Goal: Task Accomplishment & Management: Complete application form

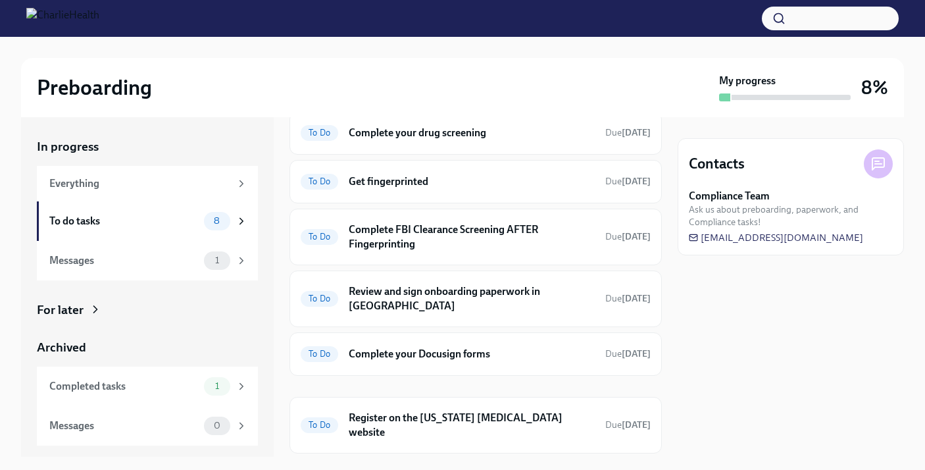
scroll to position [164, 0]
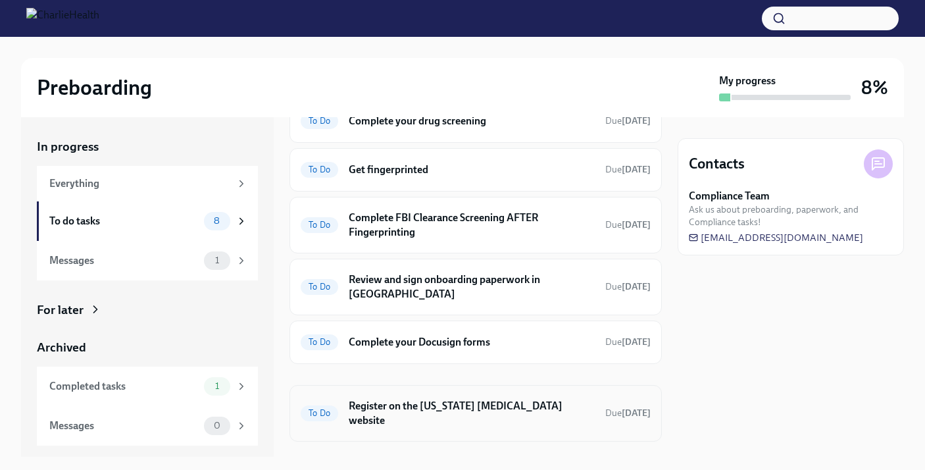
click at [407, 399] on h6 "Register on the [US_STATE] [MEDICAL_DATA] website" at bounding box center [472, 413] width 246 height 29
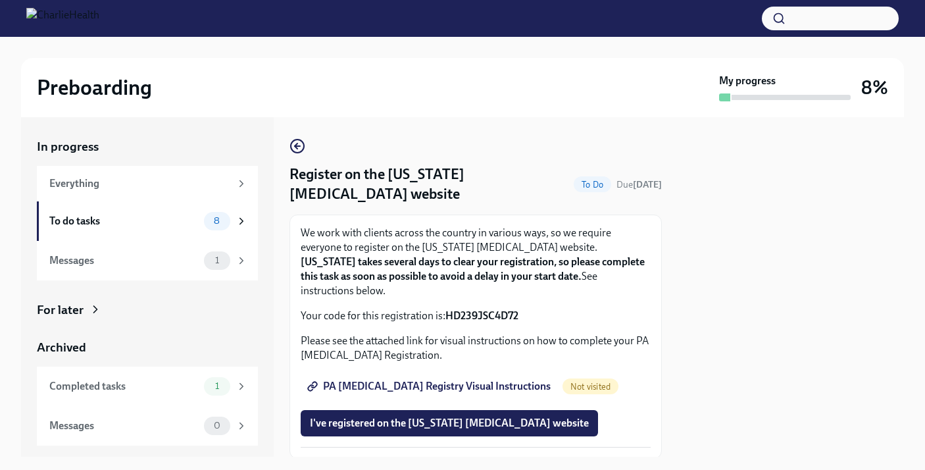
click at [439, 379] on span "PA [MEDICAL_DATA] Registry Visual Instructions" at bounding box center [430, 385] width 241 height 13
click at [397, 416] on span "I've registered on the [US_STATE] [MEDICAL_DATA] website" at bounding box center [449, 422] width 279 height 13
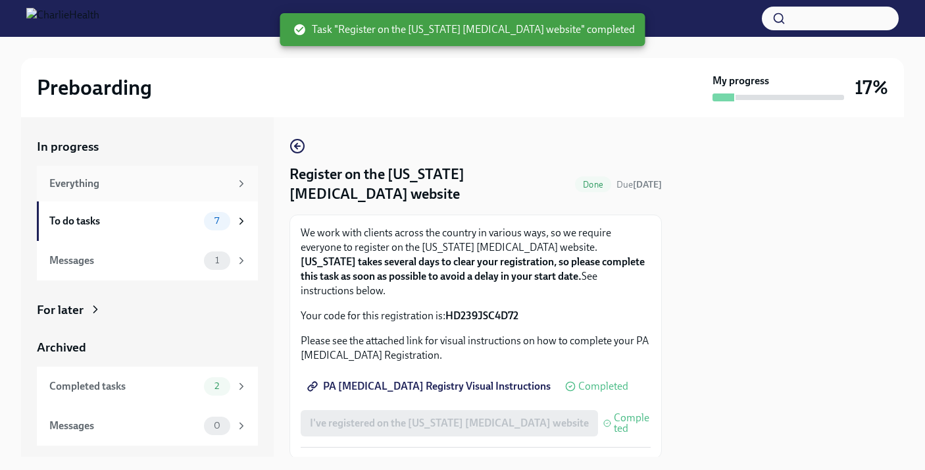
click at [160, 188] on div "Everything" at bounding box center [139, 183] width 181 height 14
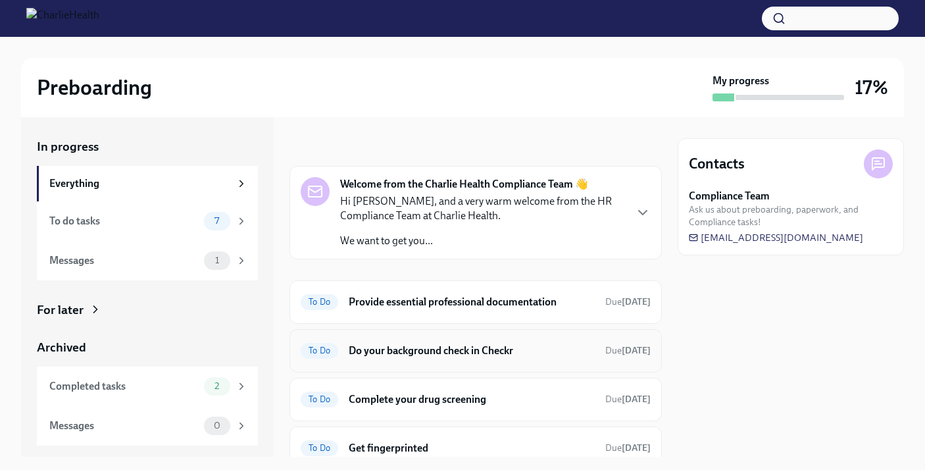
click at [406, 344] on h6 "Do your background check in Checkr" at bounding box center [472, 350] width 246 height 14
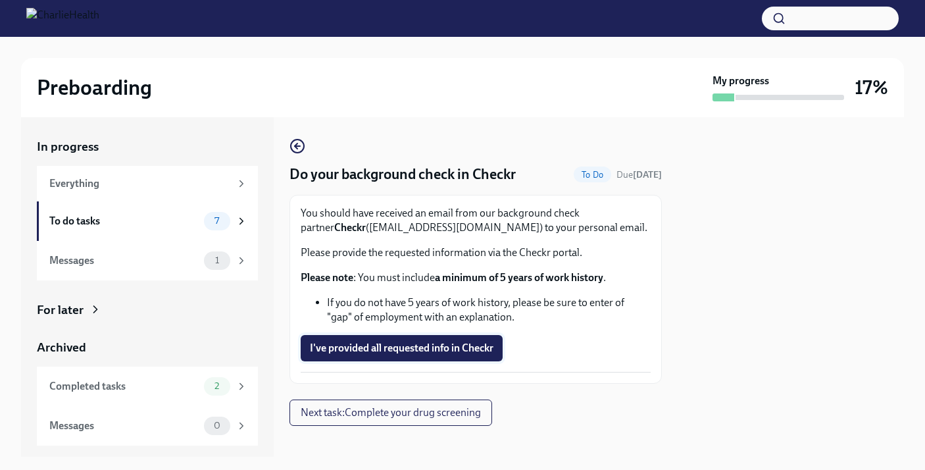
scroll to position [11, 0]
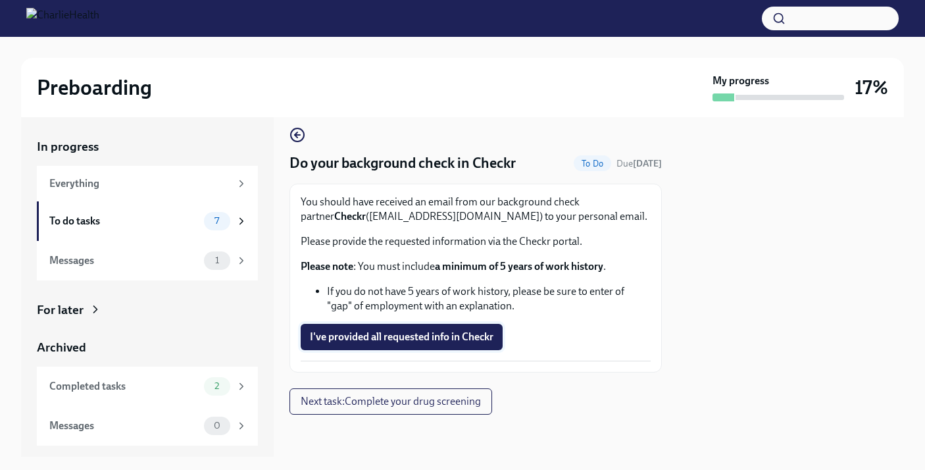
click at [396, 335] on span "I've provided all requested info in Checkr" at bounding box center [401, 336] width 183 height 13
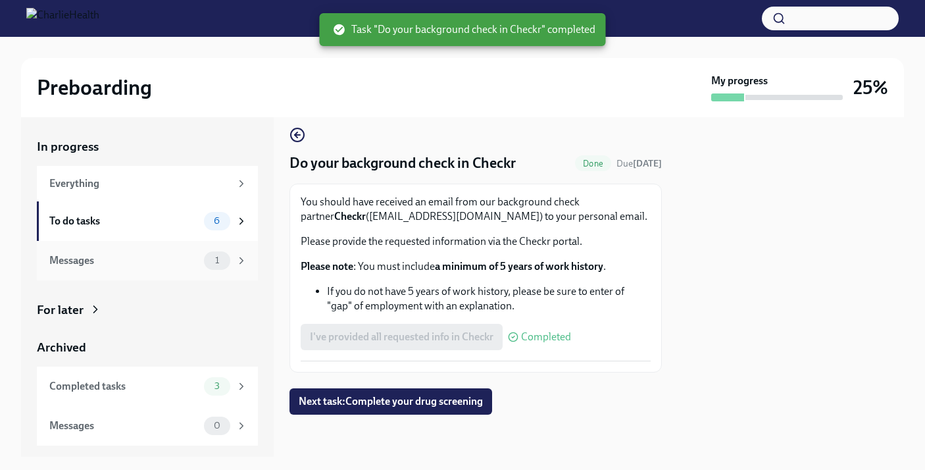
click at [170, 253] on div "Messages" at bounding box center [123, 260] width 149 height 14
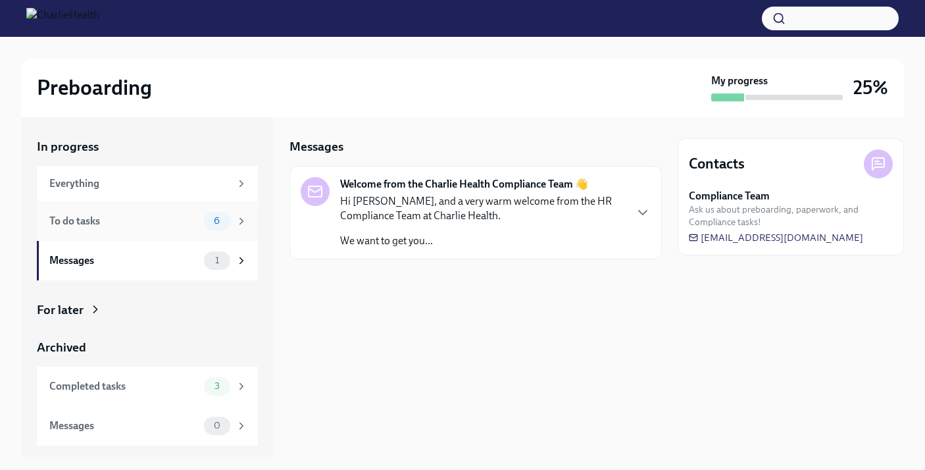
click at [174, 235] on div "To do tasks 6" at bounding box center [147, 220] width 221 height 39
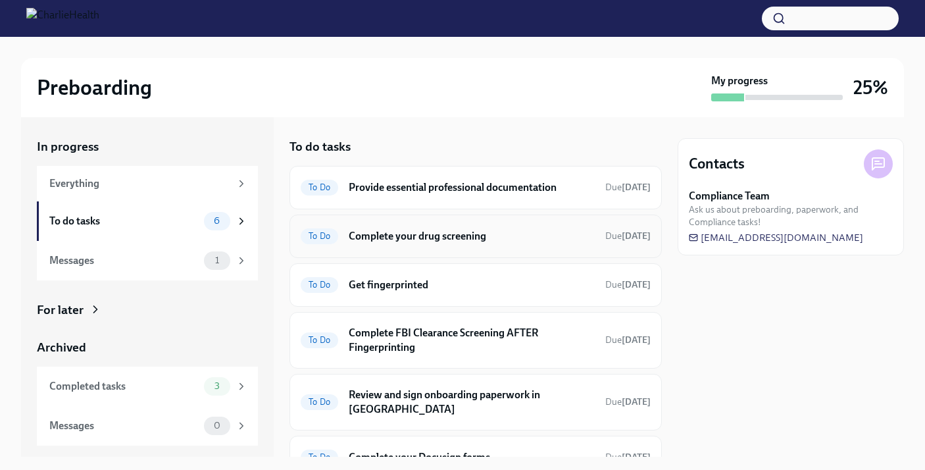
click at [452, 235] on h6 "Complete your drug screening" at bounding box center [472, 236] width 246 height 14
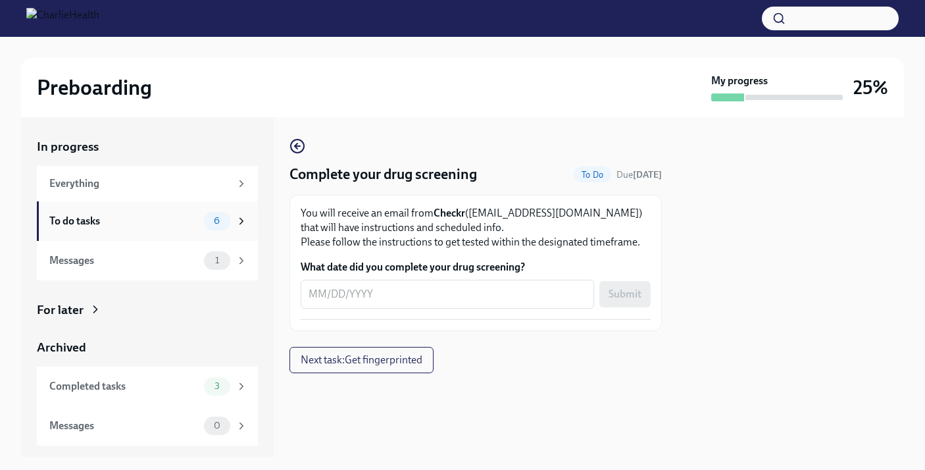
click at [140, 210] on div "To do tasks 6" at bounding box center [147, 220] width 221 height 39
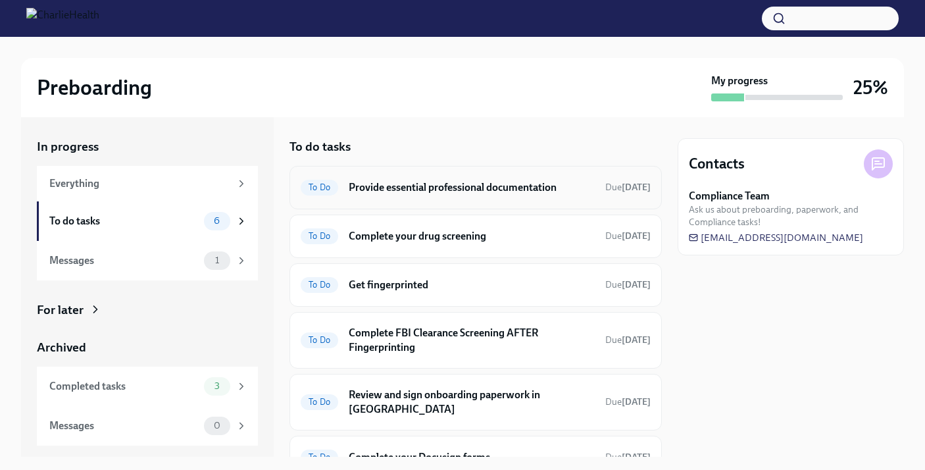
click at [407, 195] on div "To Do Provide essential professional documentation Due [DATE]" at bounding box center [476, 187] width 350 height 21
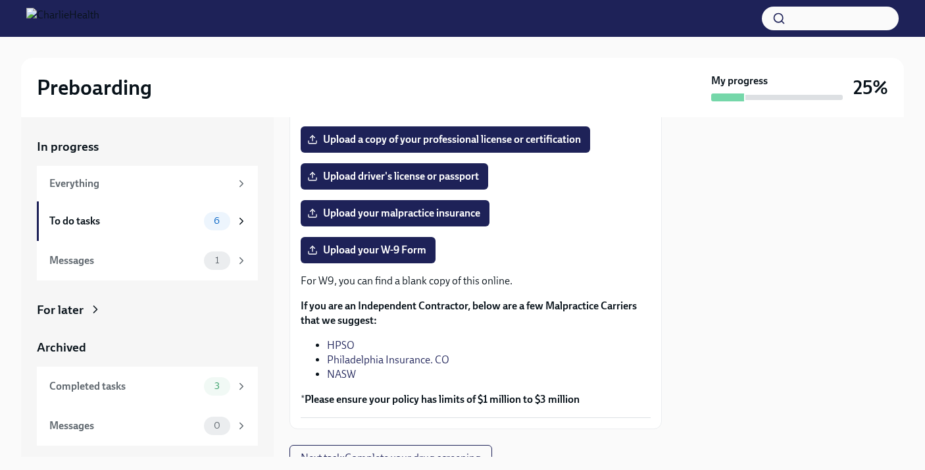
scroll to position [287, 0]
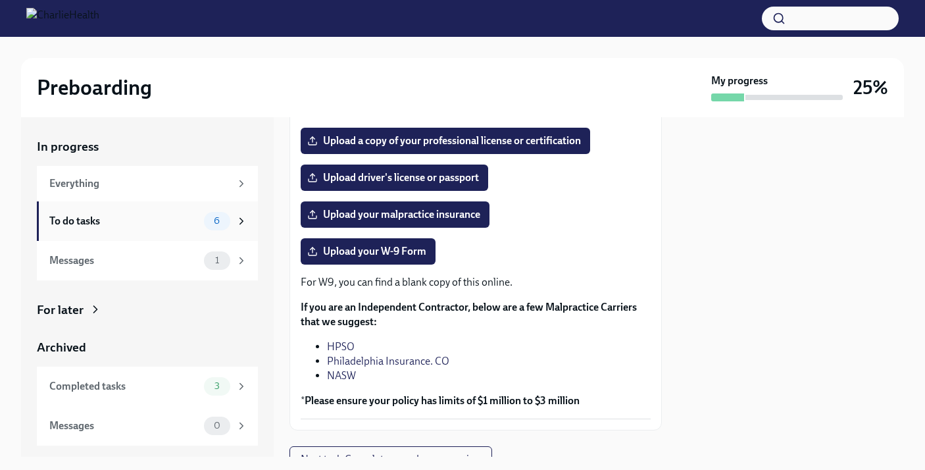
click at [147, 219] on div "To do tasks" at bounding box center [123, 221] width 149 height 14
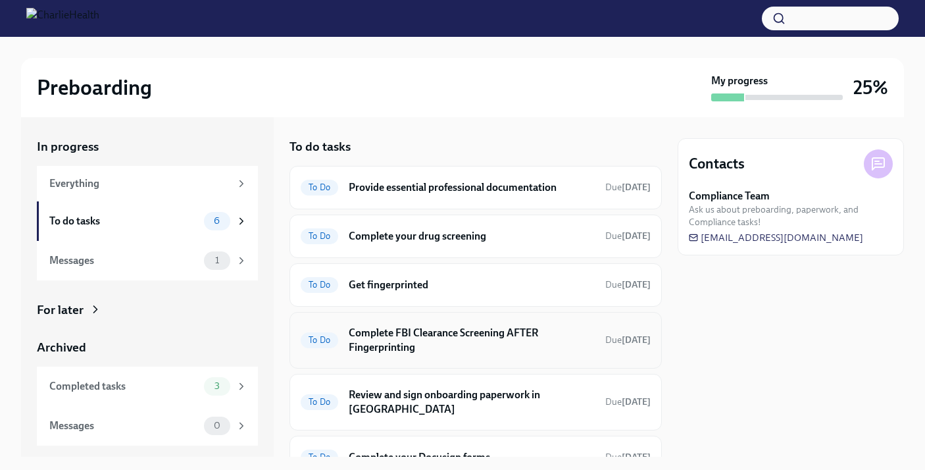
scroll to position [51, 0]
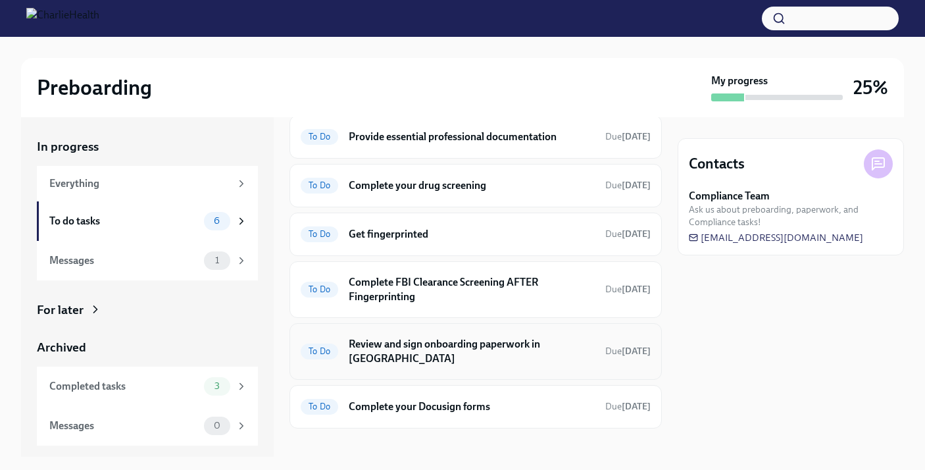
click at [404, 345] on h6 "Review and sign onboarding paperwork in [GEOGRAPHIC_DATA]" at bounding box center [472, 351] width 246 height 29
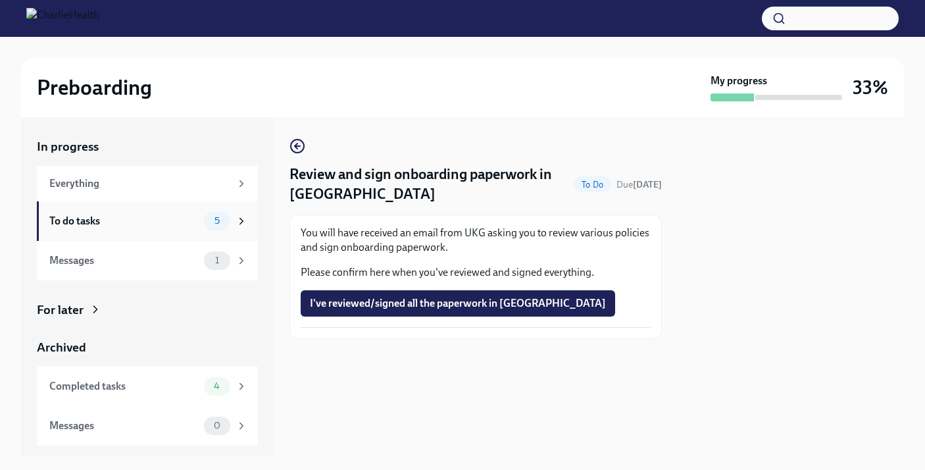
click at [195, 217] on div "To do tasks" at bounding box center [123, 221] width 149 height 14
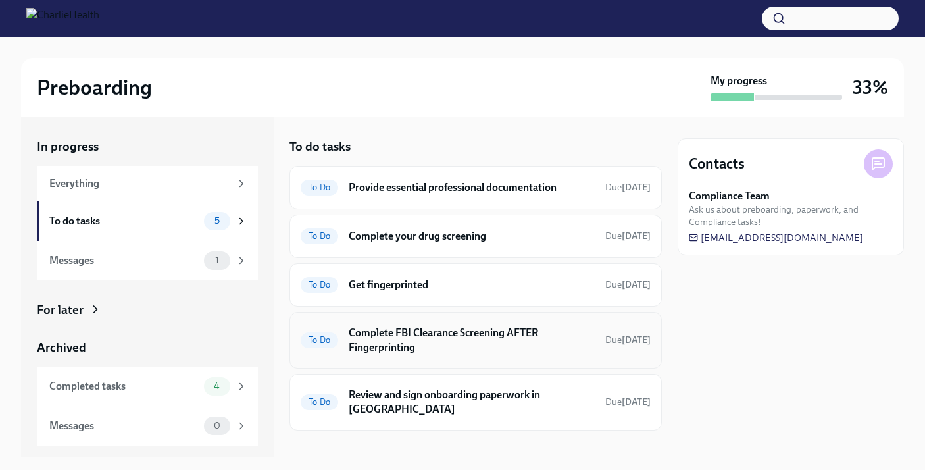
scroll to position [2, 0]
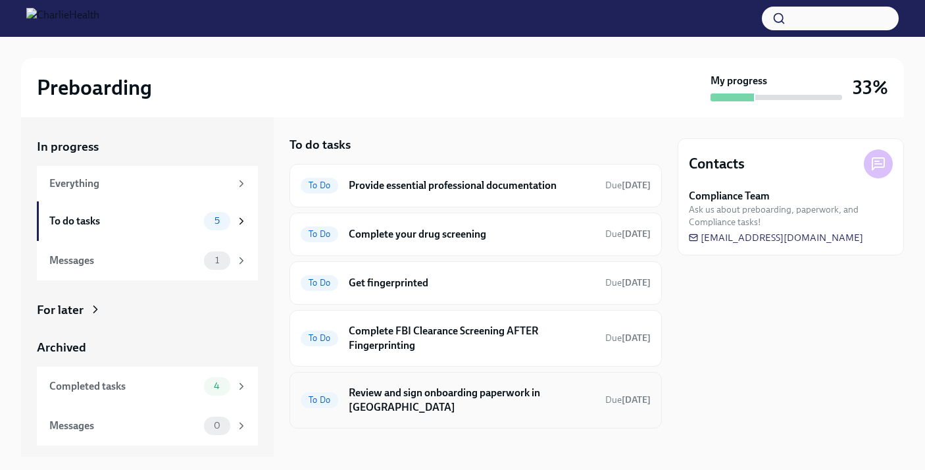
click at [416, 389] on h6 "Review and sign onboarding paperwork in [GEOGRAPHIC_DATA]" at bounding box center [472, 399] width 246 height 29
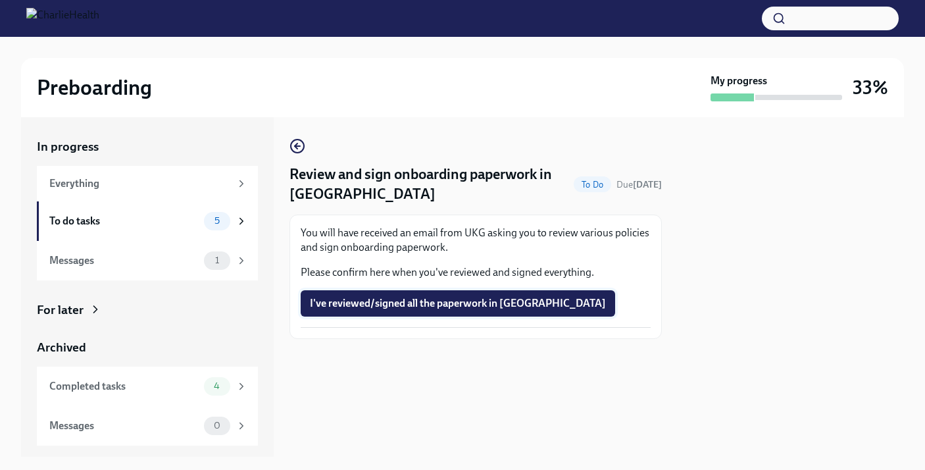
click at [420, 310] on button "I've reviewed/signed all the paperwork in [GEOGRAPHIC_DATA]" at bounding box center [458, 303] width 314 height 26
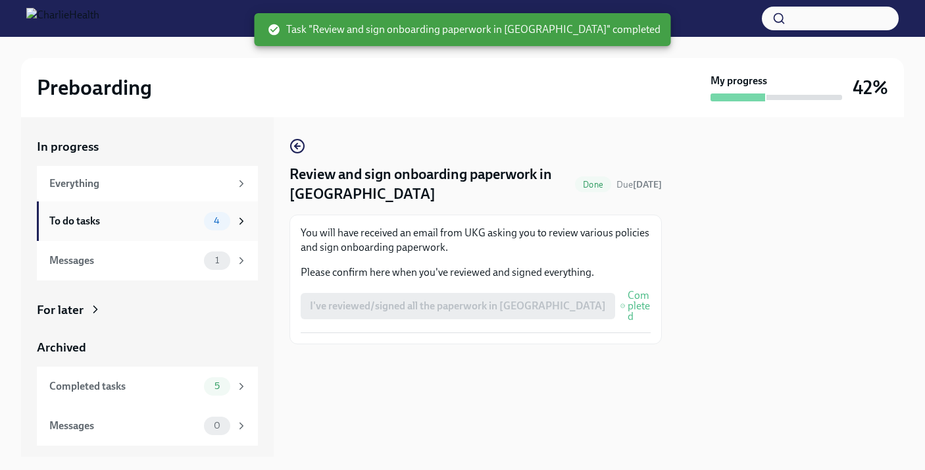
click at [195, 220] on div "To do tasks" at bounding box center [123, 221] width 149 height 14
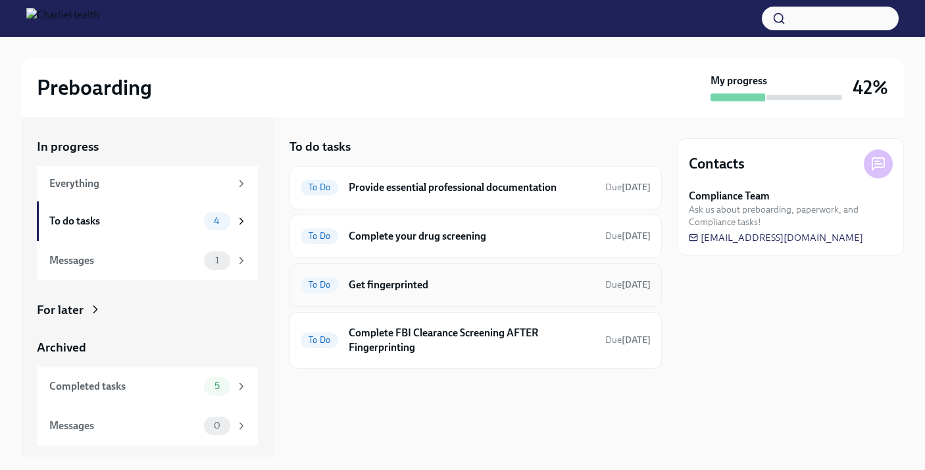
click at [393, 289] on h6 "Get fingerprinted" at bounding box center [472, 285] width 246 height 14
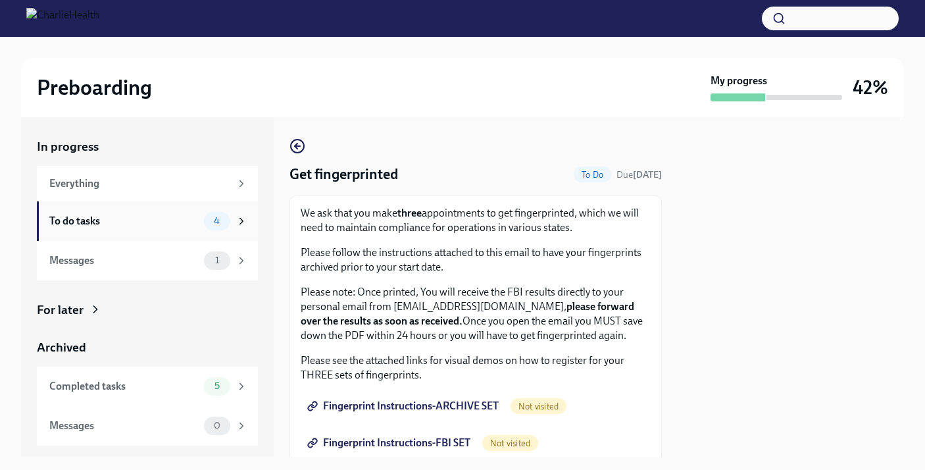
click at [205, 216] on div "4" at bounding box center [217, 221] width 26 height 18
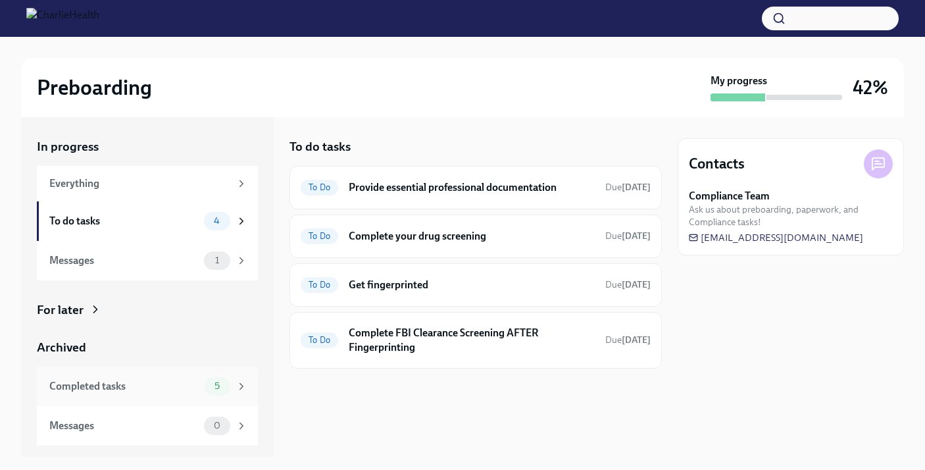
click at [171, 383] on div "Completed tasks" at bounding box center [123, 386] width 149 height 14
